Goal: Task Accomplishment & Management: Use online tool/utility

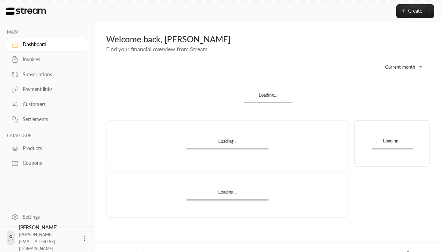
click at [46, 148] on div "Products" at bounding box center [51, 148] width 57 height 7
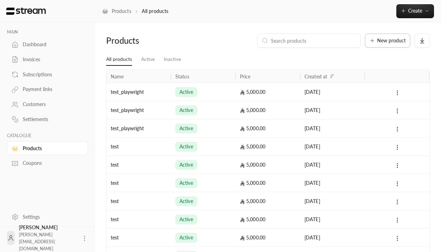
click at [388, 41] on span "New product" at bounding box center [391, 40] width 29 height 5
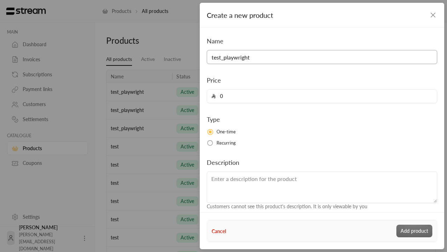
type input "test_playwright"
type input "5000"
click at [415, 231] on button "Add product" at bounding box center [415, 230] width 36 height 13
type input "0"
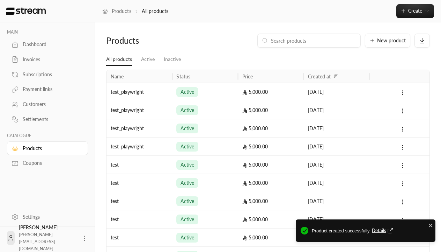
click at [383, 230] on span "Details" at bounding box center [383, 230] width 23 height 7
